Goal: Task Accomplishment & Management: Manage account settings

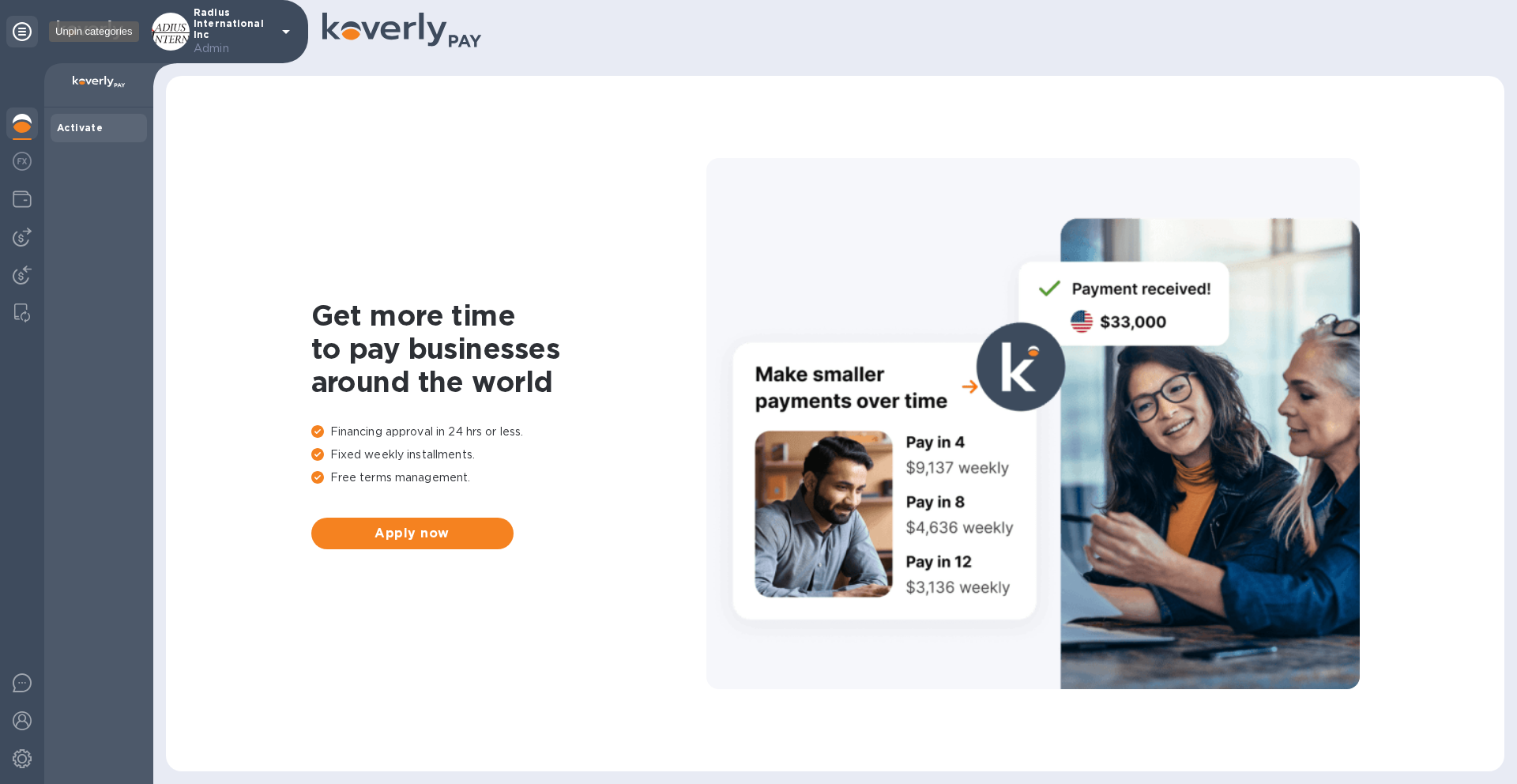
click at [19, 31] on icon at bounding box center [22, 32] width 19 height 19
click at [16, 765] on img at bounding box center [22, 759] width 19 height 19
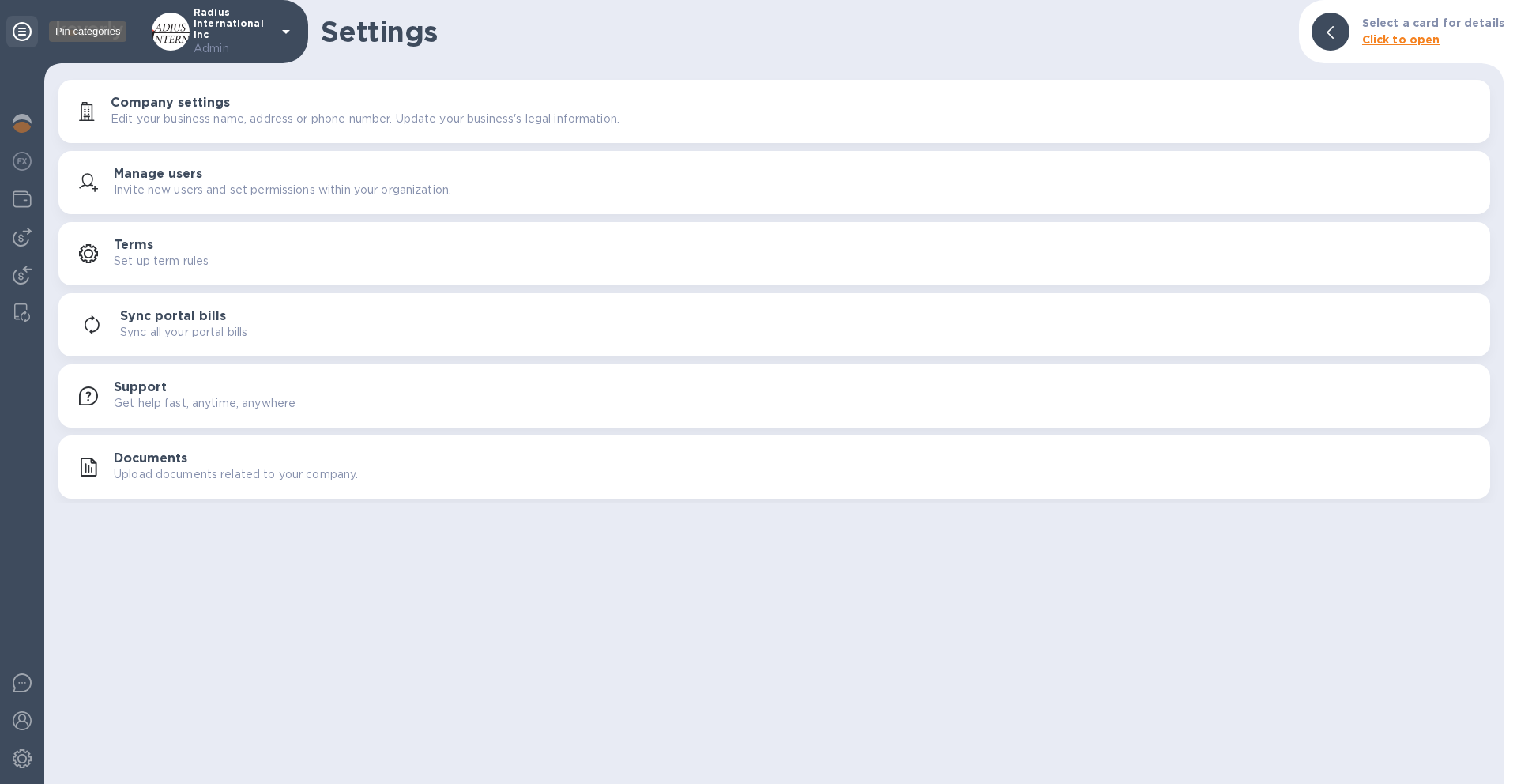
click at [26, 29] on icon at bounding box center [22, 32] width 19 height 19
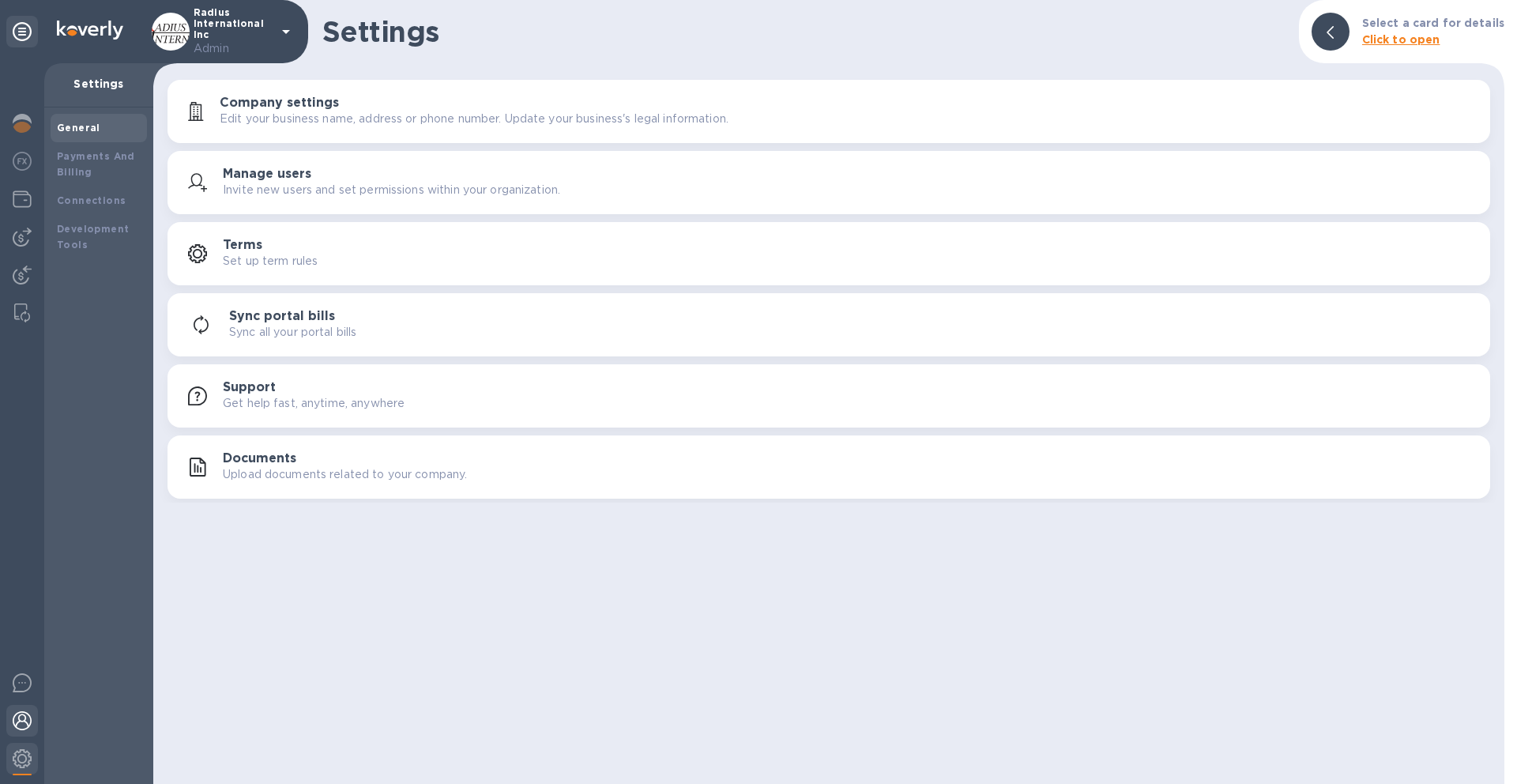
click at [16, 728] on img at bounding box center [22, 721] width 19 height 19
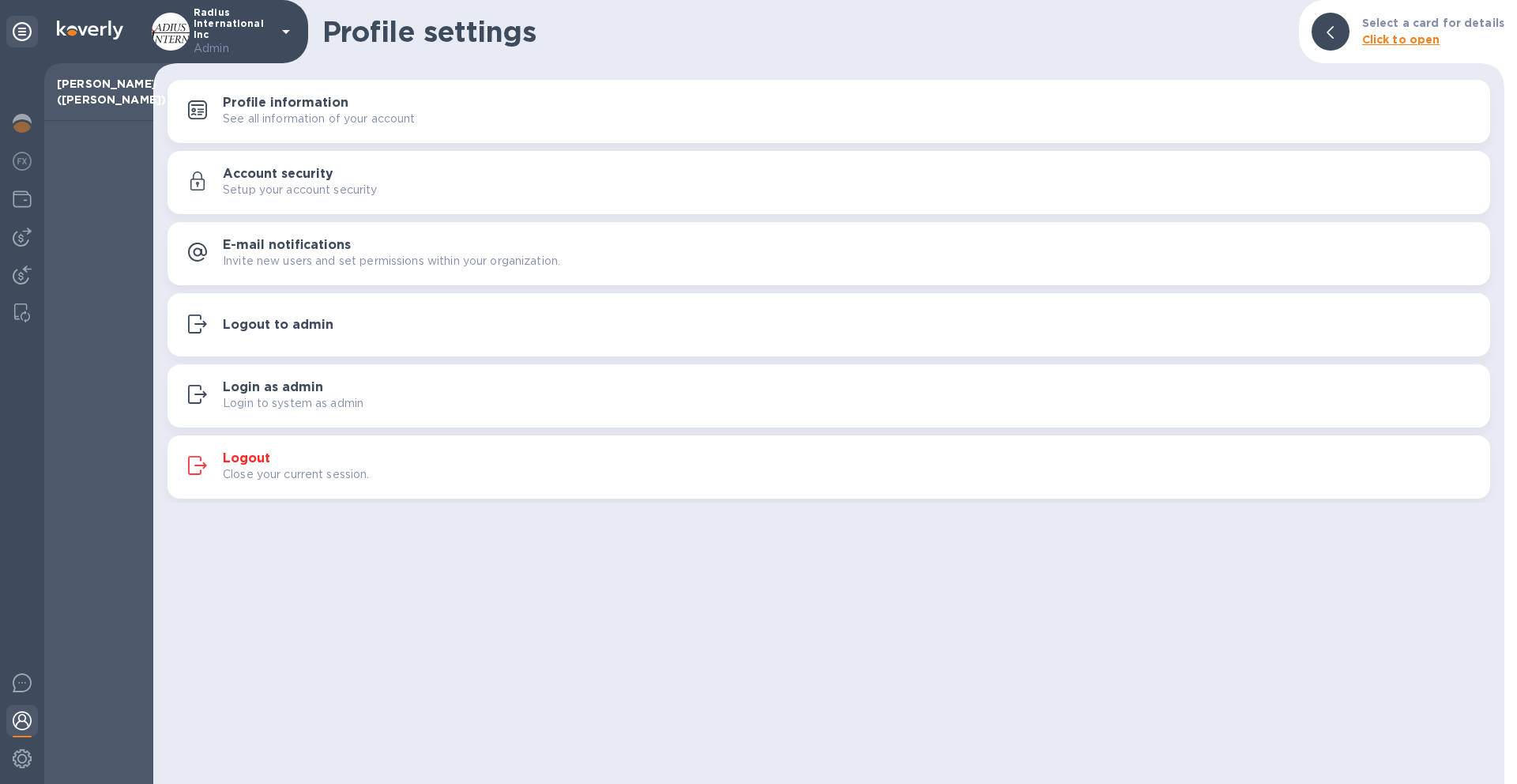
click at [237, 471] on p "Close your current session." at bounding box center [297, 474] width 147 height 16
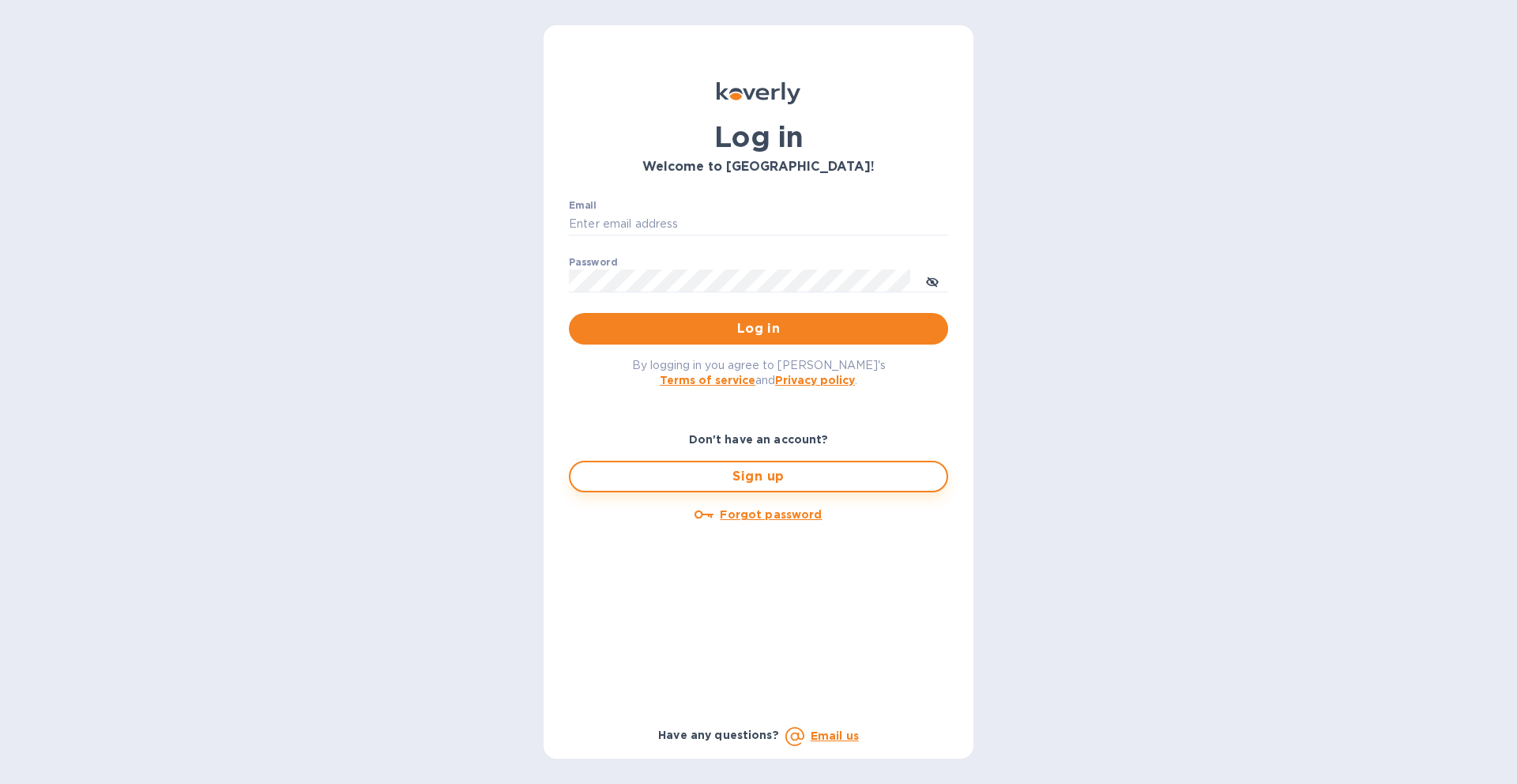
click at [689, 482] on span "Sign up" at bounding box center [758, 477] width 350 height 19
